Goal: Obtain resource: Obtain resource

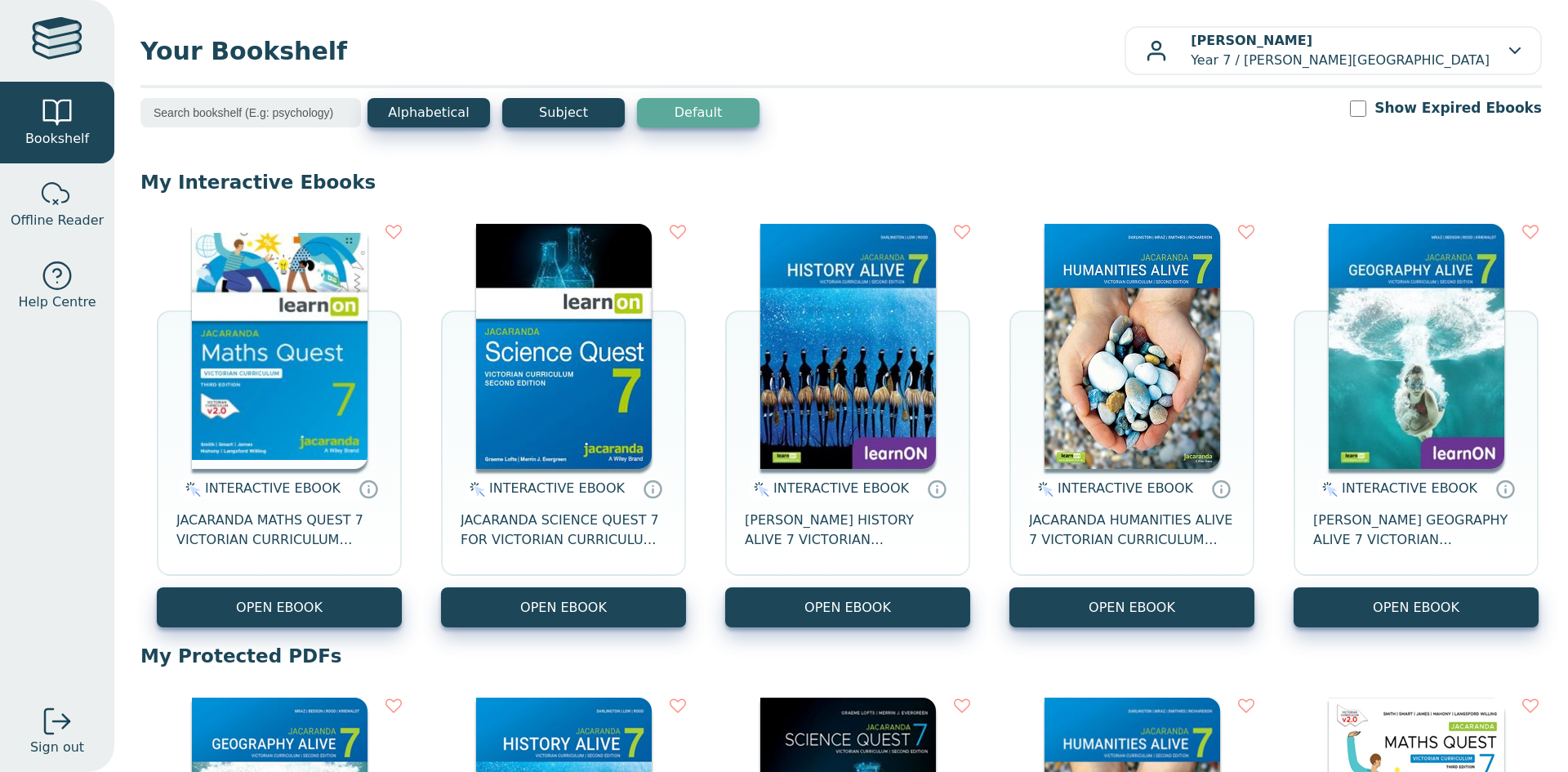
click at [289, 338] on img at bounding box center [280, 346] width 176 height 245
click at [623, 340] on img at bounding box center [564, 346] width 176 height 245
